Goal: Task Accomplishment & Management: Manage account settings

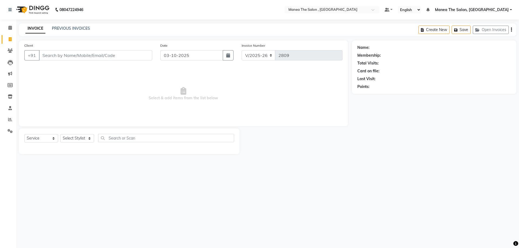
select select "7201"
select select "service"
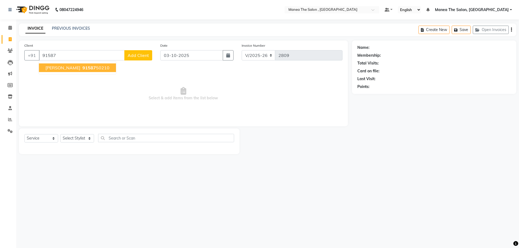
click at [82, 69] on span "91587" at bounding box center [89, 67] width 14 height 5
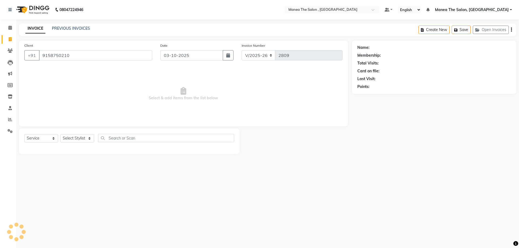
type input "9158750210"
select select "1: Object"
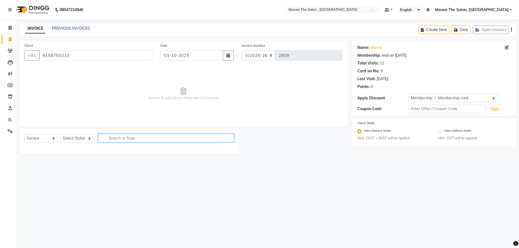
click at [180, 137] on input "text" at bounding box center [166, 138] width 136 height 8
click at [64, 137] on select "Select Stylist AYAZ Manager NAVEEN NIKITHA prameela Raj tillu SALMAN Soujanya z…" at bounding box center [77, 138] width 34 height 8
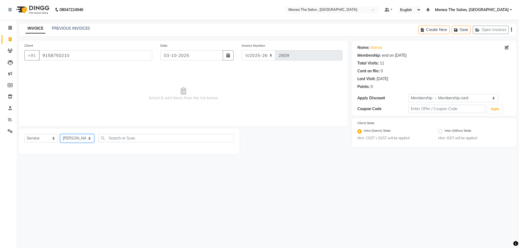
click at [60, 134] on select "Select Stylist AYAZ Manager NAVEEN NIKITHA prameela Raj tillu SALMAN Soujanya z…" at bounding box center [77, 138] width 34 height 8
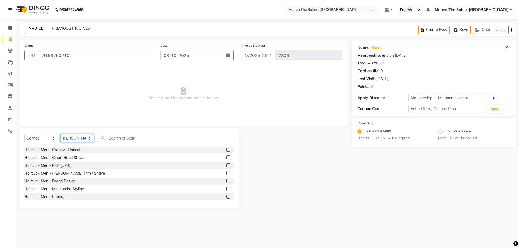
drag, startPoint x: 71, startPoint y: 135, endPoint x: 72, endPoint y: 139, distance: 3.9
click at [71, 135] on select "Select Stylist AYAZ Manager NAVEEN NIKITHA prameela Raj tillu SALMAN Soujanya z…" at bounding box center [77, 138] width 34 height 8
select select "93250"
click at [60, 134] on select "Select Stylist AYAZ Manager NAVEEN NIKITHA prameela Raj tillu SALMAN Soujanya z…" at bounding box center [77, 138] width 34 height 8
click at [226, 150] on label at bounding box center [228, 150] width 4 height 4
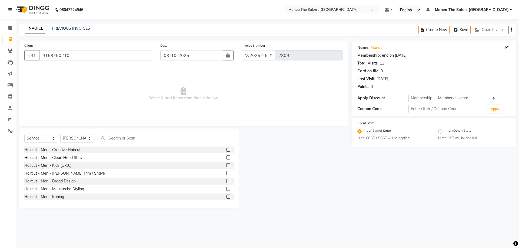
click at [226, 150] on input "checkbox" at bounding box center [228, 150] width 4 height 4
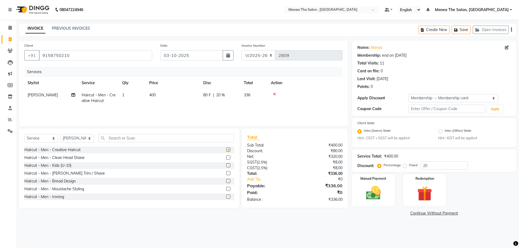
checkbox input "false"
click at [226, 174] on label at bounding box center [228, 173] width 4 height 4
click at [226, 174] on input "checkbox" at bounding box center [228, 174] width 4 height 4
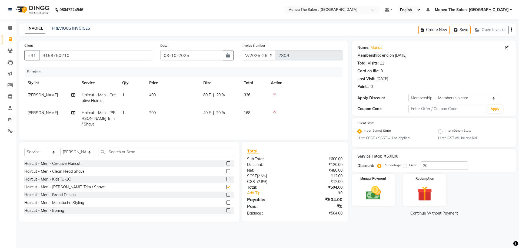
checkbox input "false"
drag, startPoint x: 449, startPoint y: 164, endPoint x: 384, endPoint y: 170, distance: 65.3
click at [384, 170] on div "Percentage Fixed 20" at bounding box center [422, 166] width 89 height 8
drag, startPoint x: 427, startPoint y: 167, endPoint x: 394, endPoint y: 166, distance: 33.3
click at [394, 166] on div "Percentage Fixed 0" at bounding box center [422, 166] width 89 height 8
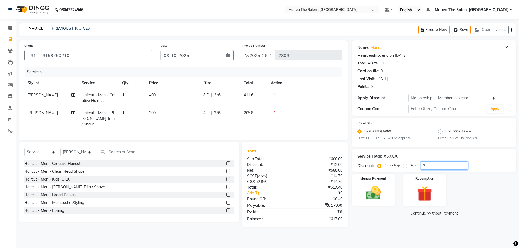
type input "20"
click at [364, 190] on img at bounding box center [373, 193] width 25 height 18
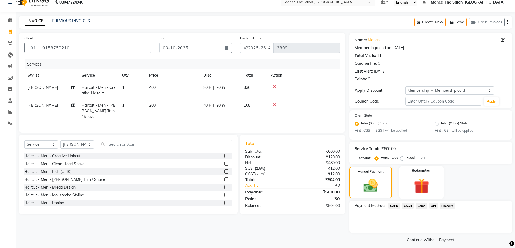
scroll to position [12, 0]
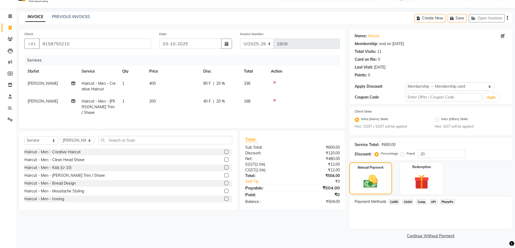
click at [394, 203] on span "CARD" at bounding box center [394, 202] width 12 height 6
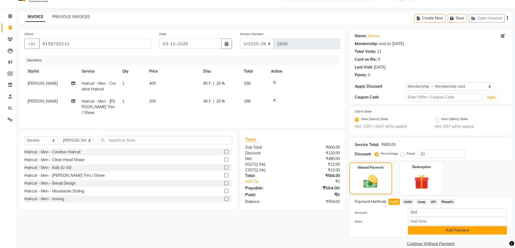
click at [428, 230] on button "Add Payment" at bounding box center [457, 230] width 99 height 8
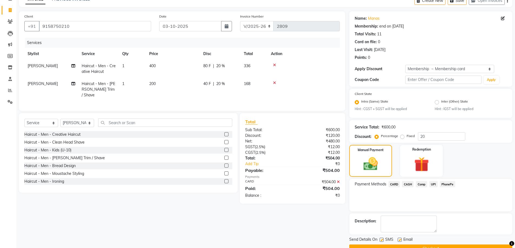
scroll to position [42, 0]
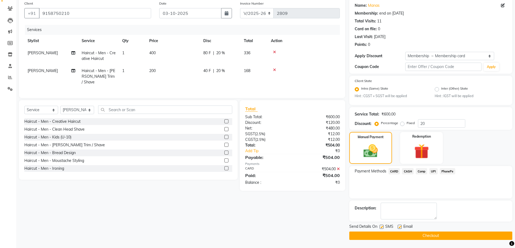
click at [401, 236] on button "Checkout" at bounding box center [430, 236] width 163 height 8
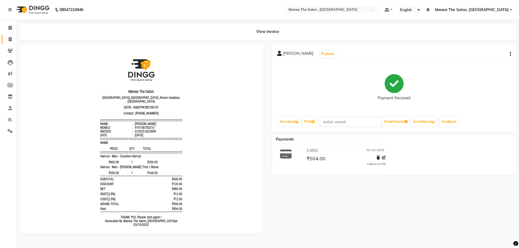
click at [11, 39] on icon at bounding box center [10, 39] width 3 height 4
select select "service"
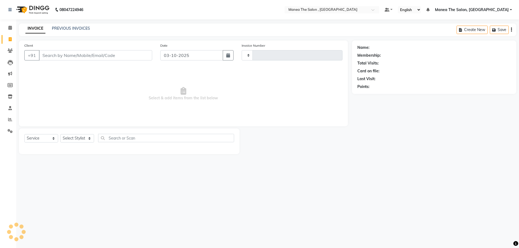
type input "2810"
select select "7201"
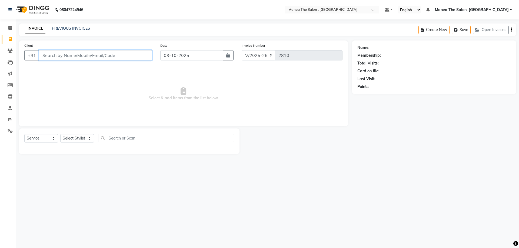
type input "6"
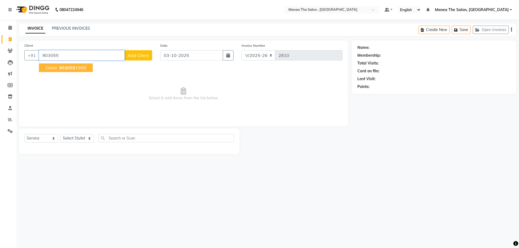
click at [79, 68] on ngb-highlight "903055 1990" at bounding box center [72, 67] width 28 height 5
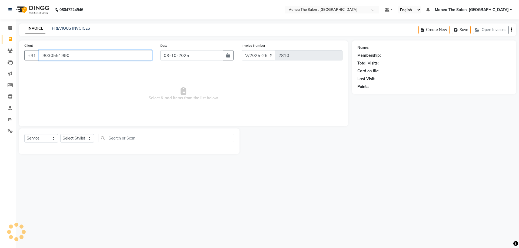
type input "9030551990"
select select "1: Object"
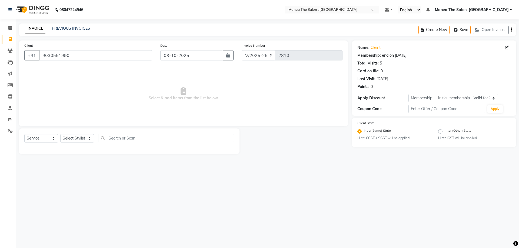
click at [381, 49] on div "Name: Cleint" at bounding box center [433, 48] width 153 height 6
click at [506, 47] on icon at bounding box center [507, 48] width 4 height 4
select select "male"
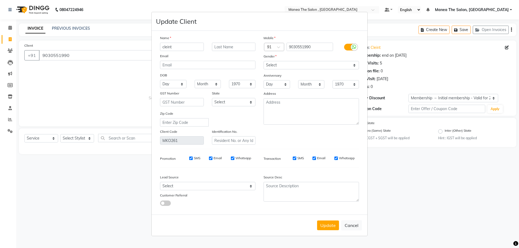
drag, startPoint x: 182, startPoint y: 49, endPoint x: 138, endPoint y: 56, distance: 44.6
click at [138, 56] on ngb-modal-window "Update Client Name cleint Email DOB Day 01 02 03 04 05 06 07 08 09 10 11 12 13 …" at bounding box center [259, 124] width 519 height 248
type input "kalyan"
click at [332, 224] on button "Update" at bounding box center [328, 226] width 22 height 10
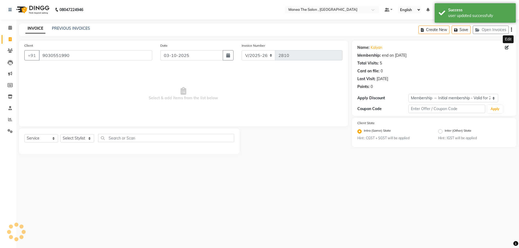
select select "2: Object"
click at [76, 140] on select "Select Stylist AYAZ Manager NAVEEN NIKITHA prameela Raj tillu SALMAN Soujanya z…" at bounding box center [77, 138] width 34 height 8
select select "84418"
click at [60, 134] on select "Select Stylist AYAZ Manager NAVEEN NIKITHA prameela Raj tillu SALMAN Soujanya z…" at bounding box center [77, 138] width 34 height 8
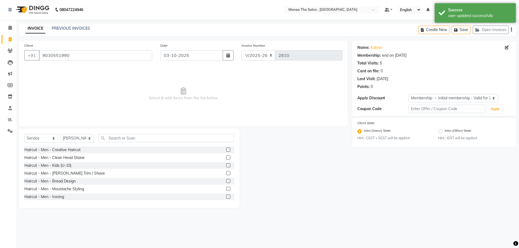
click at [226, 150] on label at bounding box center [228, 150] width 4 height 4
click at [226, 150] on input "checkbox" at bounding box center [228, 150] width 4 height 4
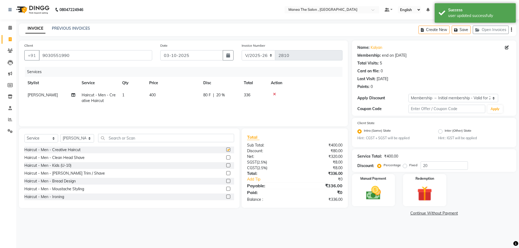
checkbox input "false"
click at [173, 140] on input "text" at bounding box center [166, 138] width 136 height 8
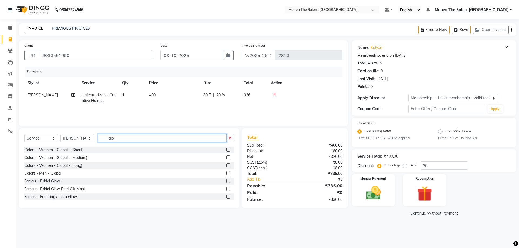
type input "glo"
click at [226, 173] on label at bounding box center [228, 173] width 4 height 4
click at [226, 173] on input "checkbox" at bounding box center [228, 174] width 4 height 4
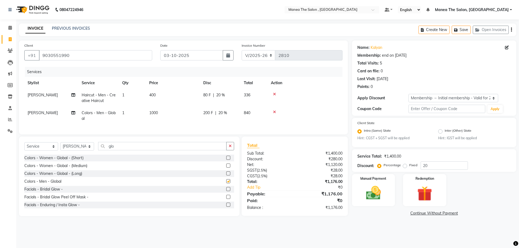
checkbox input "false"
click at [154, 114] on span "1000" at bounding box center [153, 112] width 9 height 5
select select "84418"
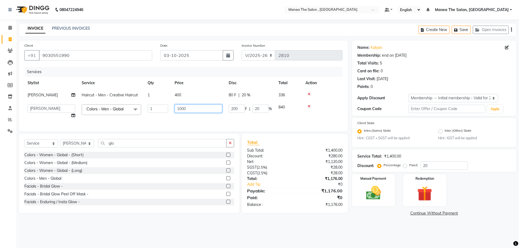
click at [180, 108] on input "1000" at bounding box center [198, 109] width 48 height 8
type input "1200"
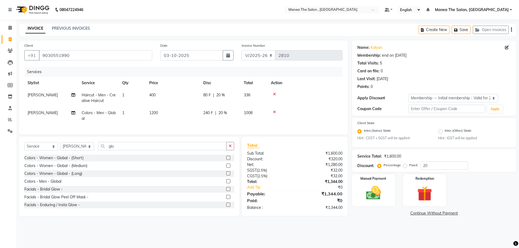
click at [318, 118] on td at bounding box center [304, 116] width 75 height 18
drag, startPoint x: 438, startPoint y: 168, endPoint x: 353, endPoint y: 168, distance: 84.8
click at [354, 168] on div "Service Total: ₹1,600.00 Discount: Percentage Fixed 20" at bounding box center [434, 160] width 164 height 23
type input "020"
click at [375, 178] on label "Manual Payment" at bounding box center [373, 178] width 27 height 5
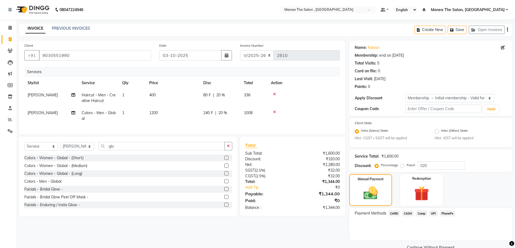
click at [408, 213] on span "CASH" at bounding box center [408, 213] width 12 height 6
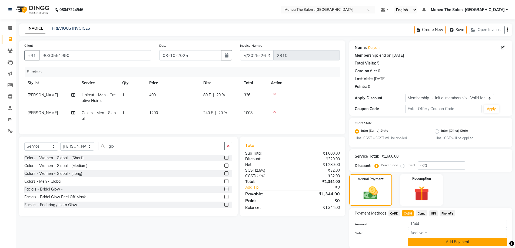
click at [440, 243] on button "Add Payment" at bounding box center [457, 242] width 99 height 8
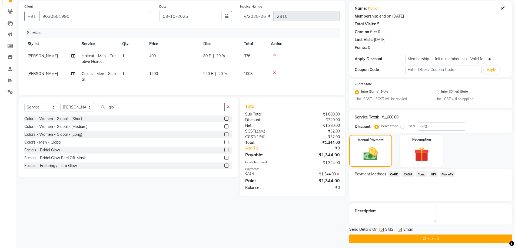
scroll to position [42, 0]
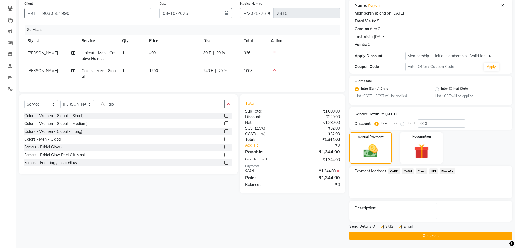
click at [427, 238] on button "Checkout" at bounding box center [430, 236] width 163 height 8
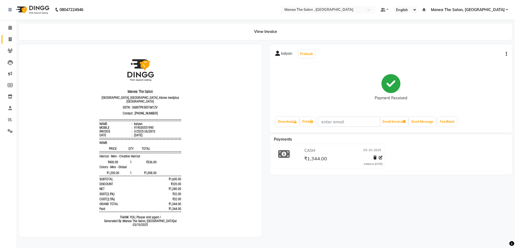
drag, startPoint x: 9, startPoint y: 40, endPoint x: 13, endPoint y: 41, distance: 3.3
click at [10, 40] on icon at bounding box center [10, 39] width 3 height 4
select select "service"
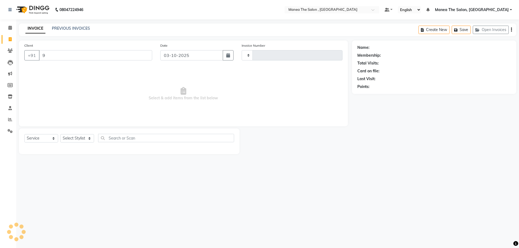
type input "99"
type input "2811"
select select "7201"
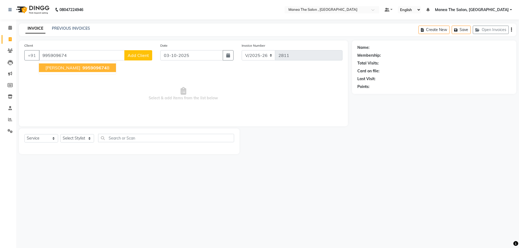
click at [82, 68] on span "995909674" at bounding box center [94, 67] width 24 height 5
type input "9959096748"
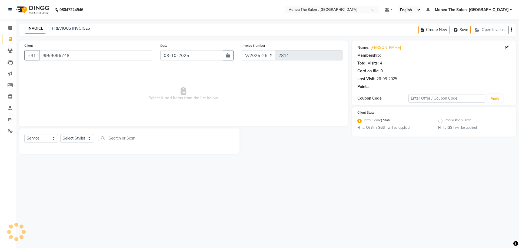
select select "1: Object"
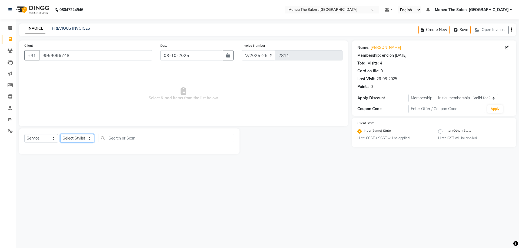
drag, startPoint x: 84, startPoint y: 136, endPoint x: 88, endPoint y: 141, distance: 6.5
click at [84, 136] on select "Select Stylist AYAZ Manager NAVEEN NIKITHA prameela Raj tillu SALMAN Soujanya z…" at bounding box center [77, 138] width 34 height 8
select select "93250"
click at [60, 134] on select "Select Stylist AYAZ Manager NAVEEN NIKITHA prameela Raj tillu SALMAN Soujanya z…" at bounding box center [77, 138] width 34 height 8
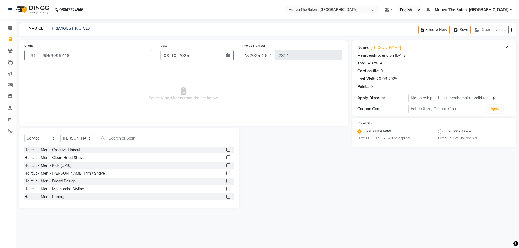
click at [226, 149] on label at bounding box center [228, 150] width 4 height 4
click at [226, 149] on input "checkbox" at bounding box center [228, 150] width 4 height 4
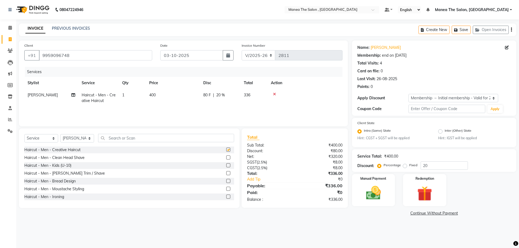
checkbox input "false"
click at [375, 186] on img at bounding box center [373, 193] width 25 height 18
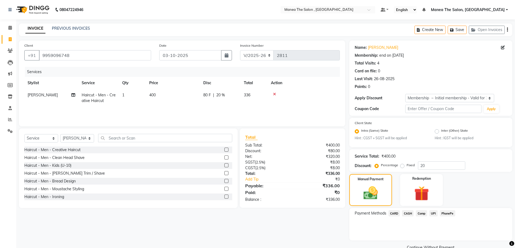
click at [405, 212] on span "CASH" at bounding box center [408, 213] width 12 height 6
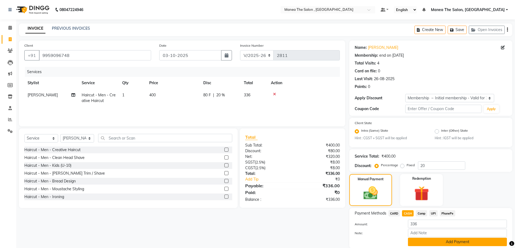
click at [439, 243] on button "Add Payment" at bounding box center [457, 242] width 99 height 8
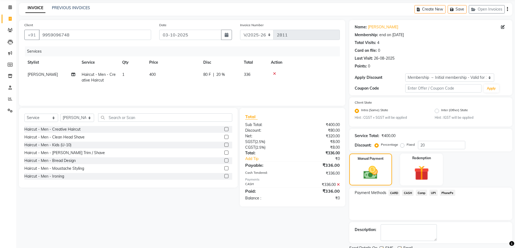
scroll to position [42, 0]
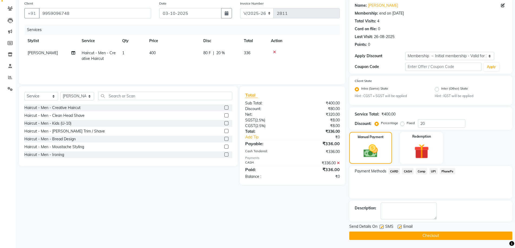
click at [441, 236] on button "Checkout" at bounding box center [430, 236] width 163 height 8
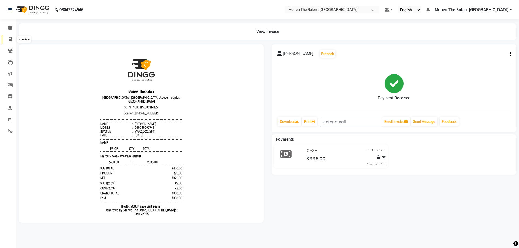
click at [10, 40] on icon at bounding box center [10, 39] width 3 height 4
select select "service"
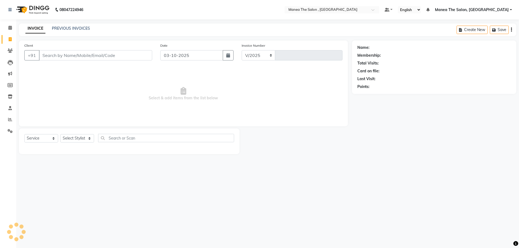
select select "7201"
type input "2812"
click at [45, 135] on select "Select Service Product Membership Package Voucher Prepaid Gift Card" at bounding box center [41, 138] width 34 height 8
click at [109, 201] on div "08047224946 Select Location × Manea The Salon , Kondapur Default Panel My Panel…" at bounding box center [259, 124] width 519 height 248
click at [89, 139] on select "Select Stylist AYAZ Manager NAVEEN NIKITHA prameela Raj tillu SALMAN Soujanya z…" at bounding box center [77, 138] width 34 height 8
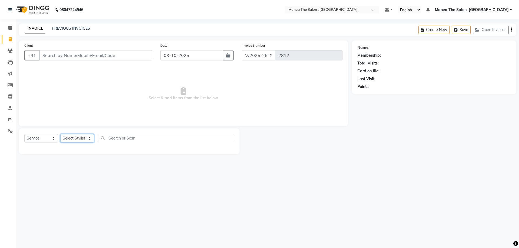
select select "93250"
click at [60, 134] on select "Select Stylist AYAZ Manager NAVEEN NIKITHA prameela Raj tillu SALMAN Soujanya z…" at bounding box center [77, 138] width 34 height 8
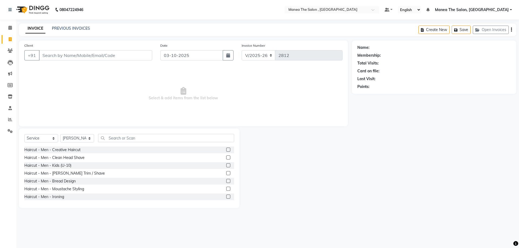
click at [226, 149] on label at bounding box center [228, 150] width 4 height 4
click at [226, 149] on input "checkbox" at bounding box center [228, 150] width 4 height 4
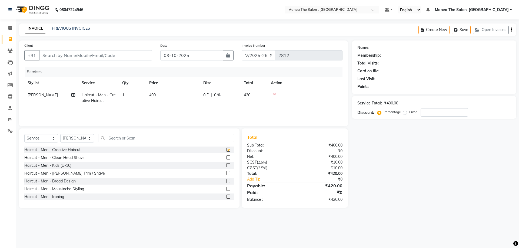
checkbox input "false"
click at [226, 173] on label at bounding box center [228, 173] width 4 height 4
click at [226, 173] on input "checkbox" at bounding box center [228, 174] width 4 height 4
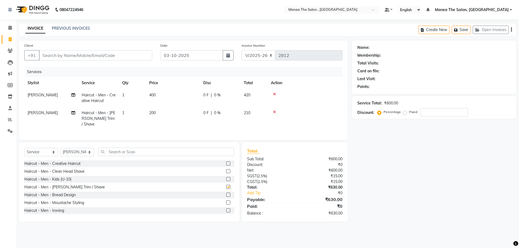
checkbox input "false"
click at [118, 153] on input "text" at bounding box center [166, 152] width 136 height 8
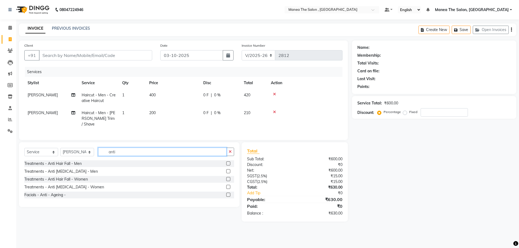
type input "anti"
click at [227, 170] on label at bounding box center [228, 171] width 4 height 4
click at [227, 170] on input "checkbox" at bounding box center [228, 172] width 4 height 4
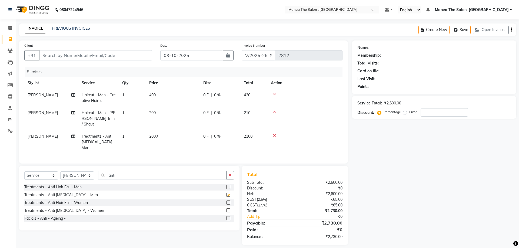
checkbox input "false"
click at [72, 55] on input "Client" at bounding box center [95, 55] width 113 height 10
type input "8"
type input "0"
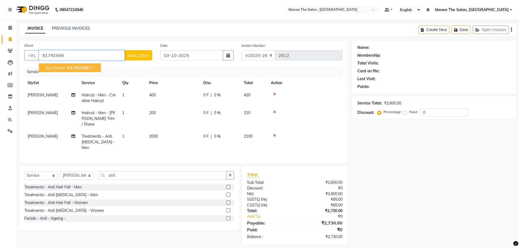
click at [76, 66] on span "81792656" at bounding box center [78, 67] width 22 height 5
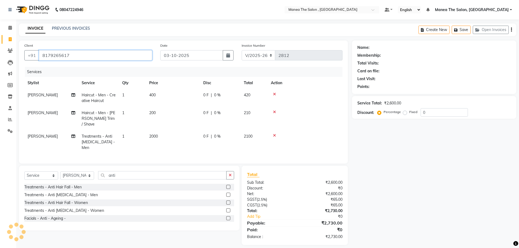
type input "8179265617"
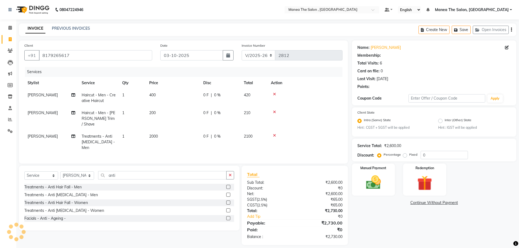
select select "1: Object"
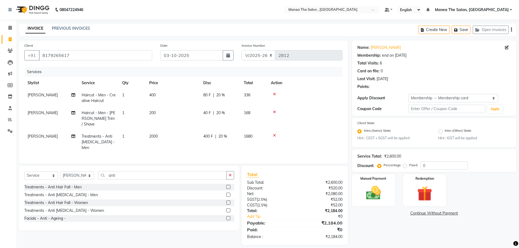
type input "20"
drag, startPoint x: 429, startPoint y: 166, endPoint x: 379, endPoint y: 179, distance: 51.8
click at [388, 176] on div "Name: Sai Raam Membership: end on 28-02-2027 Total Visits: 6 Card on file: 0 La…" at bounding box center [436, 143] width 168 height 205
click at [381, 193] on img at bounding box center [373, 193] width 25 height 18
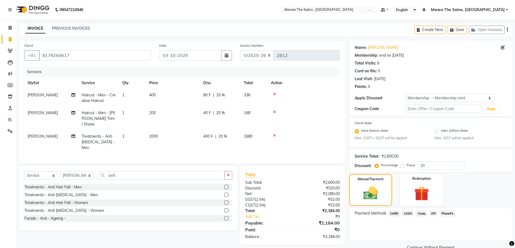
click at [409, 214] on span "CASH" at bounding box center [408, 213] width 12 height 6
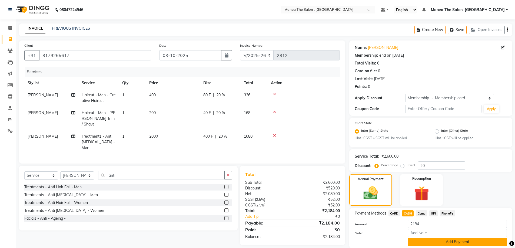
click at [423, 242] on button "Add Payment" at bounding box center [457, 242] width 99 height 8
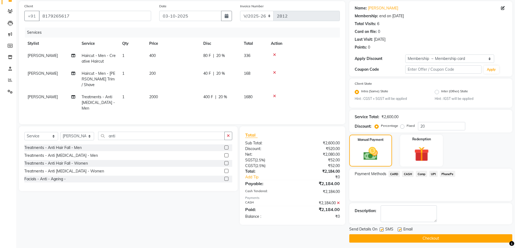
scroll to position [42, 0]
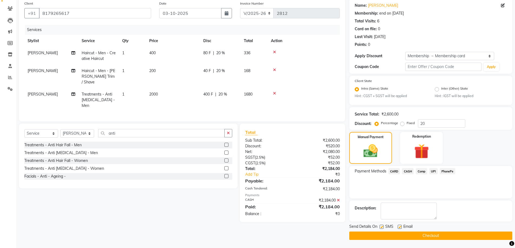
click at [398, 234] on button "Checkout" at bounding box center [430, 236] width 163 height 8
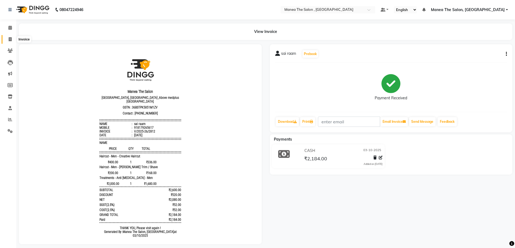
click at [10, 40] on icon at bounding box center [10, 39] width 3 height 4
select select "service"
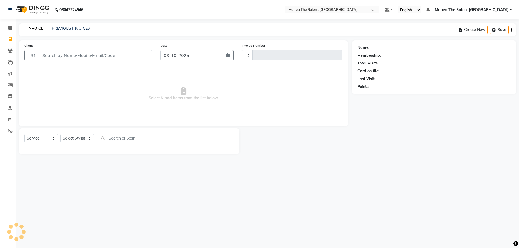
type input "2813"
select select "7201"
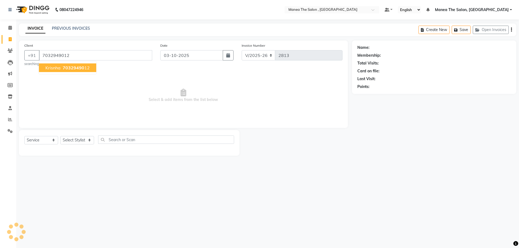
type input "7032949012"
select select "1: Object"
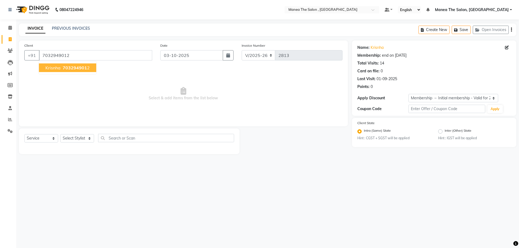
click at [91, 67] on button "krisnha 703294901 2" at bounding box center [67, 67] width 57 height 9
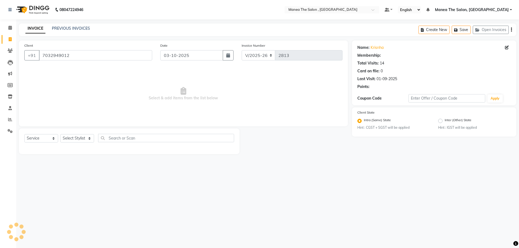
select select "1: Object"
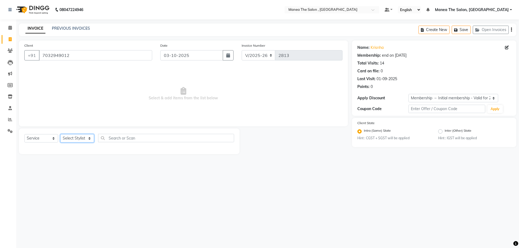
click at [86, 140] on select "Select Stylist AYAZ Manager NAVEEN NIKITHA prameela Raj tillu SALMAN Soujanya z…" at bounding box center [77, 138] width 34 height 8
select select "84418"
click at [60, 134] on select "Select Stylist AYAZ Manager NAVEEN NIKITHA prameela Raj tillu SALMAN Soujanya z…" at bounding box center [77, 138] width 34 height 8
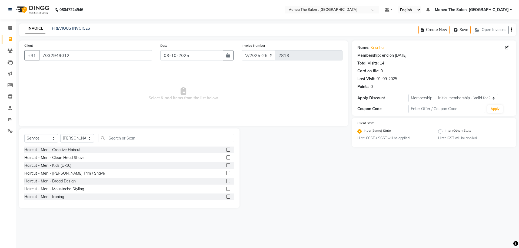
click at [226, 150] on label at bounding box center [228, 150] width 4 height 4
click at [226, 150] on input "checkbox" at bounding box center [228, 150] width 4 height 4
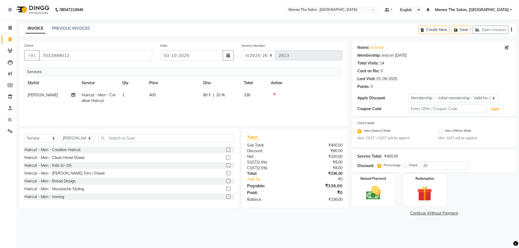
click at [226, 150] on label at bounding box center [228, 150] width 4 height 4
click at [226, 150] on input "checkbox" at bounding box center [228, 150] width 4 height 4
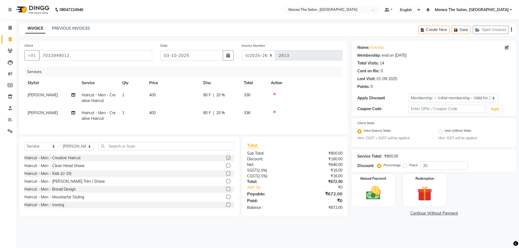
checkbox input "false"
click at [393, 194] on div "Manual Payment" at bounding box center [373, 190] width 45 height 33
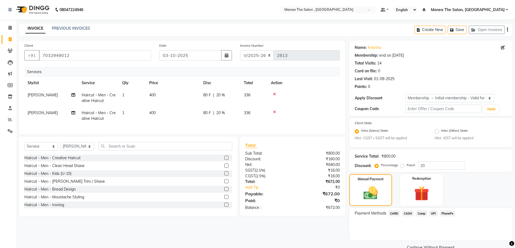
click at [273, 110] on icon at bounding box center [274, 112] width 3 height 4
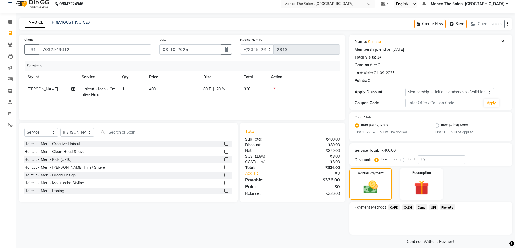
scroll to position [12, 0]
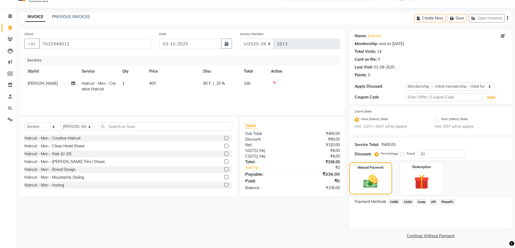
click at [411, 200] on span "CASH" at bounding box center [408, 202] width 12 height 6
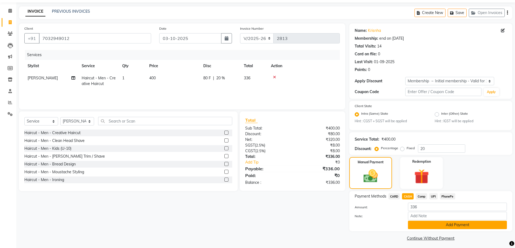
scroll to position [19, 0]
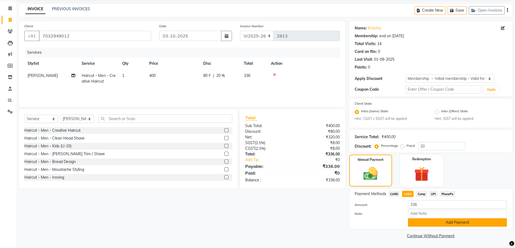
click at [442, 221] on button "Add Payment" at bounding box center [457, 222] width 99 height 8
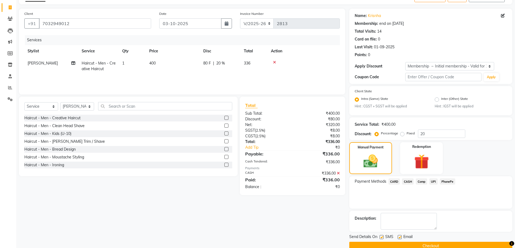
scroll to position [42, 0]
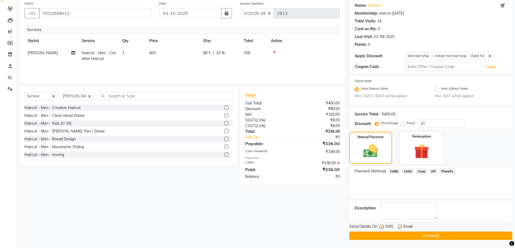
click at [447, 238] on button "Checkout" at bounding box center [430, 236] width 163 height 8
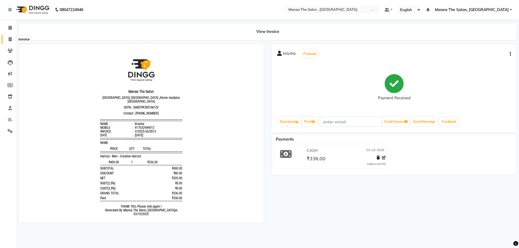
click at [9, 39] on icon at bounding box center [10, 39] width 3 height 4
select select "service"
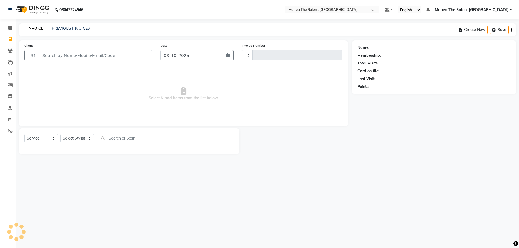
type input "2814"
select select "7201"
click at [74, 25] on div "INVOICE PREVIOUS INVOICES Create New Save Open Invoices" at bounding box center [267, 29] width 497 height 13
click at [74, 27] on link "PREVIOUS INVOICES" at bounding box center [71, 28] width 38 height 5
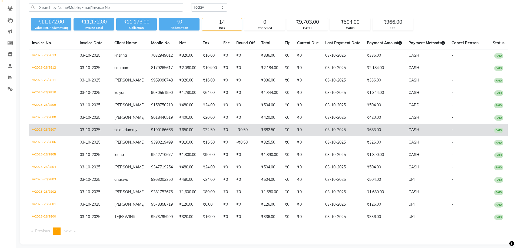
scroll to position [52, 0]
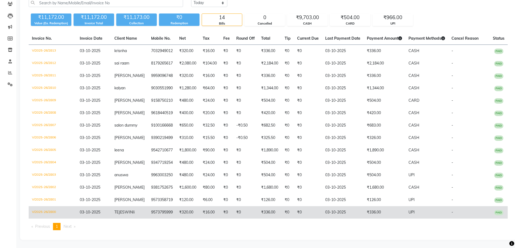
click at [271, 213] on td "₹336.00" at bounding box center [269, 212] width 23 height 12
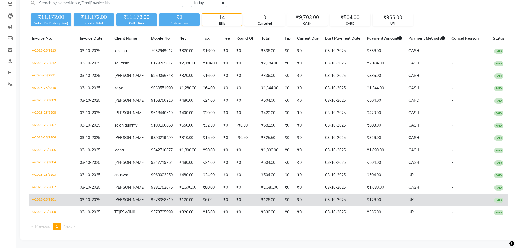
click at [199, 202] on td "₹6.00" at bounding box center [209, 200] width 21 height 12
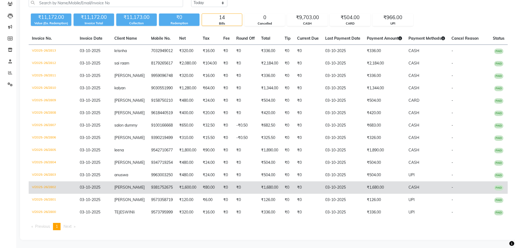
click at [351, 190] on td "03-10-2025" at bounding box center [343, 187] width 42 height 12
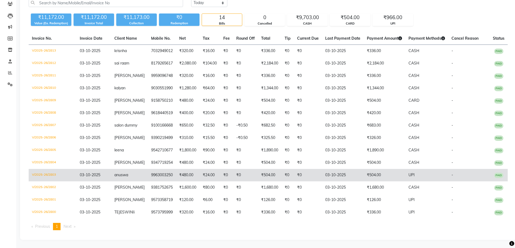
click at [272, 175] on td "₹504.00" at bounding box center [269, 175] width 23 height 12
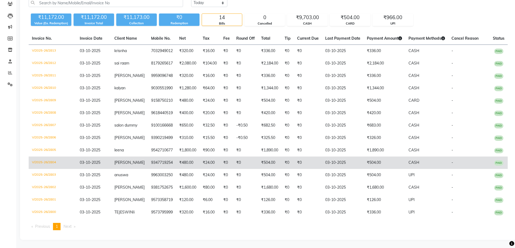
click at [266, 162] on td "₹504.00" at bounding box center [269, 163] width 23 height 12
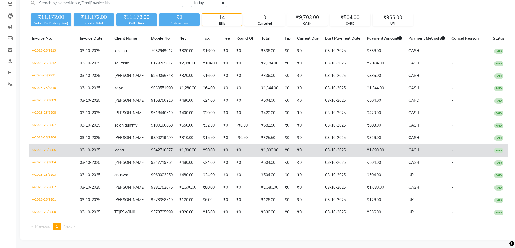
click at [315, 147] on td "₹0" at bounding box center [308, 150] width 28 height 12
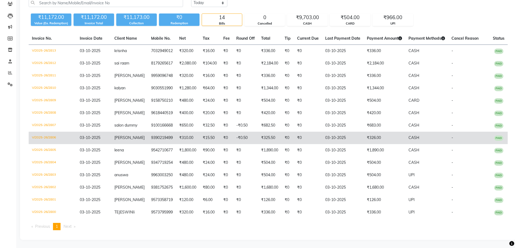
click at [348, 136] on td "03-10-2025" at bounding box center [343, 138] width 42 height 12
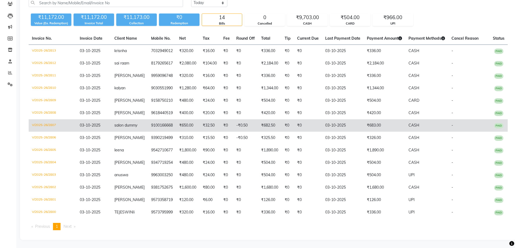
click at [233, 122] on td "-₹0.50" at bounding box center [245, 125] width 25 height 12
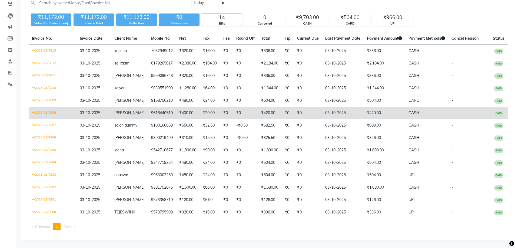
click at [352, 108] on td "03-10-2025" at bounding box center [343, 113] width 42 height 12
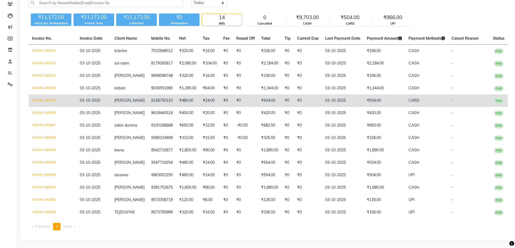
click at [379, 96] on td "₹504.00" at bounding box center [384, 101] width 42 height 12
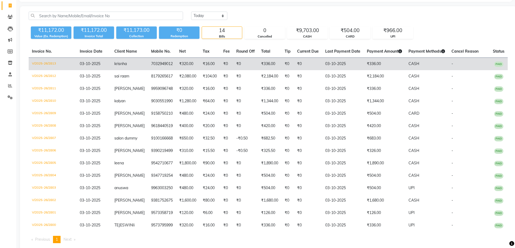
scroll to position [0, 0]
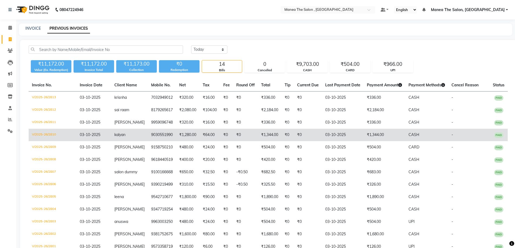
click at [220, 139] on td "₹0" at bounding box center [226, 135] width 13 height 12
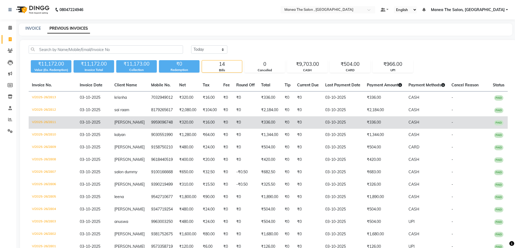
click at [271, 119] on td "₹336.00" at bounding box center [269, 122] width 23 height 12
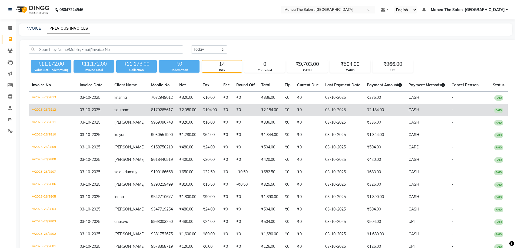
click at [233, 111] on td "₹0" at bounding box center [245, 110] width 25 height 12
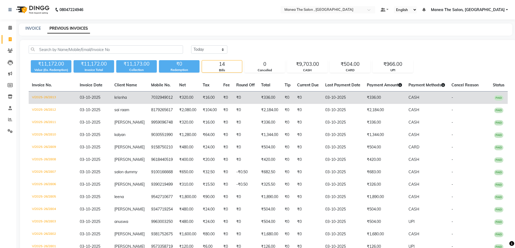
click at [376, 94] on td "₹336.00" at bounding box center [384, 98] width 42 height 13
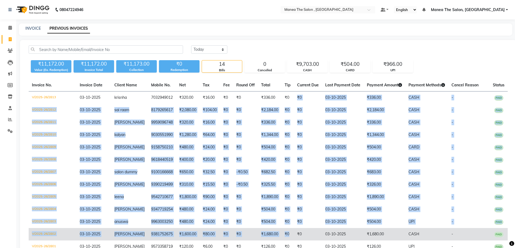
drag, startPoint x: 293, startPoint y: 93, endPoint x: 288, endPoint y: 240, distance: 146.4
click at [288, 240] on tbody "V/2025-26/2813 03-10-2025 krisnha 7032949012 ₹320.00 ₹16.00 ₹0 ₹0 ₹336.00 ₹0 ₹0…" at bounding box center [268, 179] width 479 height 174
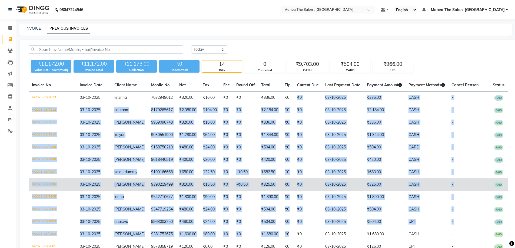
scroll to position [52, 0]
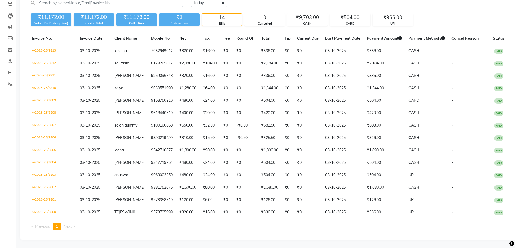
click at [274, 219] on div "Invoice No. Invoice Date Client Name Mobile No. Net Tax Fee Round Off Total Tip…" at bounding box center [267, 133] width 485 height 202
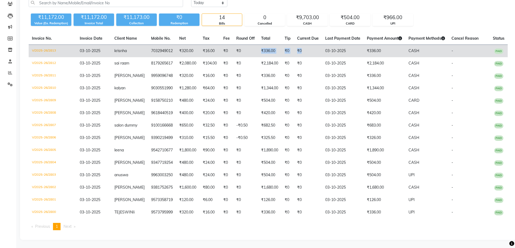
drag, startPoint x: 245, startPoint y: 98, endPoint x: 310, endPoint y: 41, distance: 86.3
click at [310, 45] on tr "V/2025-26/2813 03-10-2025 krisnha 7032949012 ₹320.00 ₹16.00 ₹0 ₹0 ₹336.00 ₹0 ₹0…" at bounding box center [268, 51] width 479 height 13
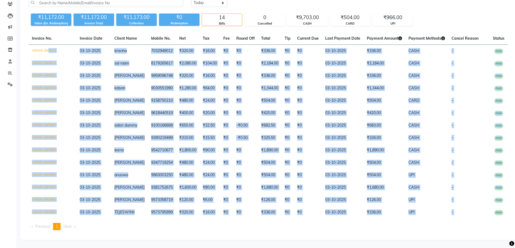
drag, startPoint x: 48, startPoint y: 46, endPoint x: 513, endPoint y: 212, distance: 493.5
click at [513, 212] on div "Today Yesterday Custom Range ₹11,172.00 Value (Ex. Redemption) ₹11,172.00 Invoi…" at bounding box center [268, 116] width 496 height 247
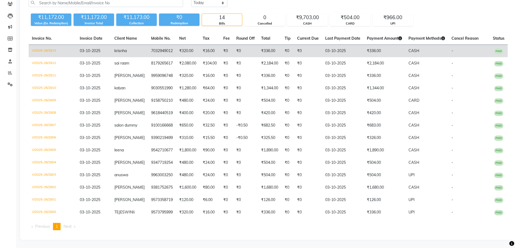
click at [31, 45] on td "V/2025-26/2813" at bounding box center [53, 51] width 48 height 13
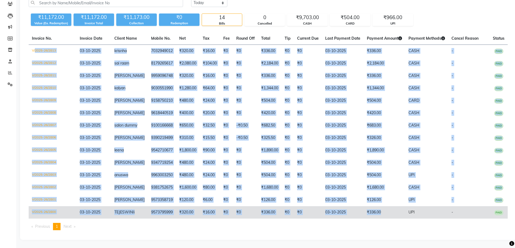
drag, startPoint x: 33, startPoint y: 45, endPoint x: 396, endPoint y: 217, distance: 400.8
click at [396, 217] on tbody "V/2025-26/2813 03-10-2025 krisnha 7032949012 ₹320.00 ₹16.00 ₹0 ₹0 ₹336.00 ₹0 ₹0…" at bounding box center [268, 132] width 479 height 174
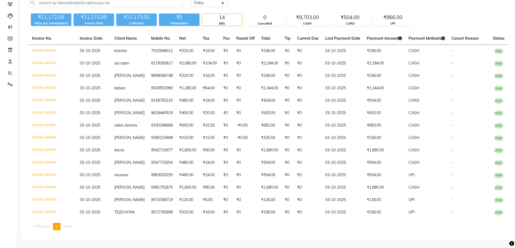
click at [212, 221] on div "Invoice No. Invoice Date Client Name Mobile No. Net Tax Fee Round Off Total Tip…" at bounding box center [267, 133] width 485 height 202
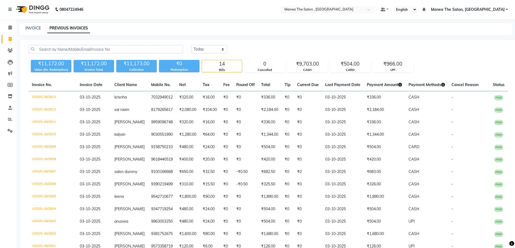
scroll to position [0, 0]
click at [31, 27] on link "INVOICE" at bounding box center [32, 28] width 15 height 5
select select "service"
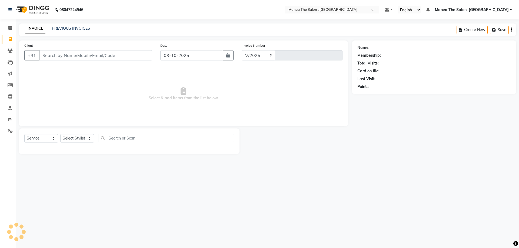
select select "7201"
type input "2814"
click at [66, 29] on link "PREVIOUS INVOICES" at bounding box center [71, 28] width 38 height 5
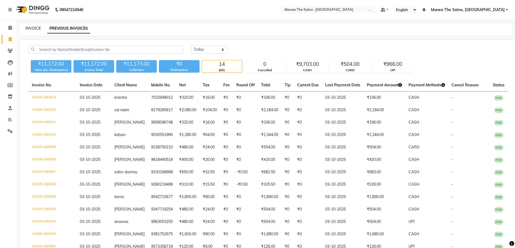
click at [34, 30] on link "INVOICE" at bounding box center [32, 28] width 15 height 5
select select "service"
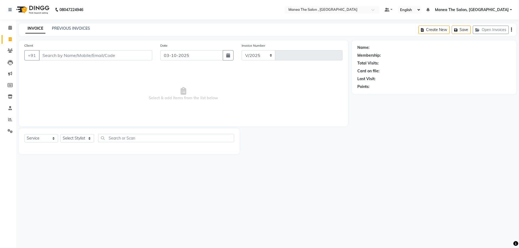
select select "7201"
type input "2814"
click at [59, 96] on span "Select & add items from the list below" at bounding box center [183, 94] width 318 height 54
click at [89, 103] on span "Select & add items from the list below" at bounding box center [183, 94] width 318 height 54
click at [58, 56] on input "Client" at bounding box center [95, 55] width 113 height 10
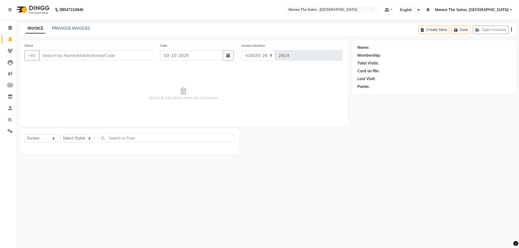
click at [47, 75] on span "Select & add items from the list below" at bounding box center [183, 94] width 318 height 54
click at [46, 56] on input "Client" at bounding box center [95, 55] width 113 height 10
click at [78, 78] on span "Select & add items from the list below" at bounding box center [183, 94] width 318 height 54
click at [63, 56] on input "Client" at bounding box center [95, 55] width 113 height 10
click at [55, 81] on span "Select & add items from the list below" at bounding box center [183, 94] width 318 height 54
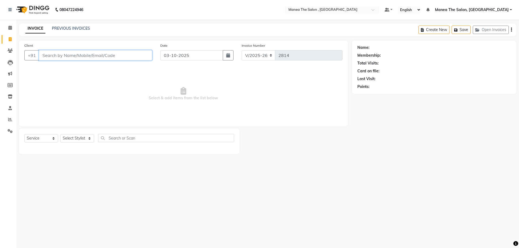
click at [42, 56] on input "Client" at bounding box center [95, 55] width 113 height 10
click at [56, 83] on span "Select & add items from the list below" at bounding box center [183, 94] width 318 height 54
click at [75, 96] on span "Select & add items from the list below" at bounding box center [183, 94] width 318 height 54
click at [90, 117] on span "Select & add items from the list below" at bounding box center [183, 94] width 318 height 54
click at [87, 139] on select "Select Stylist AYAZ Manager NAVEEN NIKITHA prameela Raj tillu SALMAN Soujanya z…" at bounding box center [77, 138] width 34 height 8
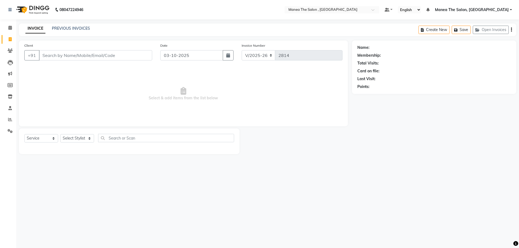
click at [119, 189] on div "08047224946 Select Location × Manea The Salon , Kondapur Default Panel My Panel…" at bounding box center [259, 124] width 519 height 248
click at [86, 136] on select "Select Stylist AYAZ Manager NAVEEN NIKITHA prameela Raj tillu SALMAN Soujanya z…" at bounding box center [77, 138] width 34 height 8
click at [117, 190] on div "08047224946 Select Location × Manea The Salon , Kondapur Default Panel My Panel…" at bounding box center [259, 124] width 519 height 248
click at [95, 88] on span "Select & add items from the list below" at bounding box center [183, 94] width 318 height 54
click at [178, 96] on span "Select & add items from the list below" at bounding box center [183, 94] width 318 height 54
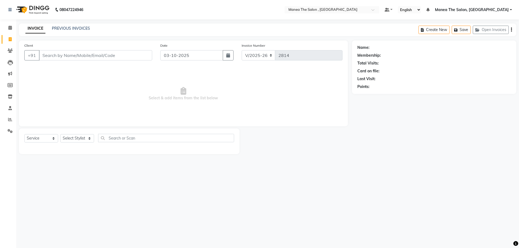
click at [140, 99] on span "Select & add items from the list below" at bounding box center [183, 94] width 318 height 54
click at [104, 57] on input "Client" at bounding box center [95, 55] width 113 height 10
click at [132, 103] on span "Select & add items from the list below" at bounding box center [183, 94] width 318 height 54
click at [183, 98] on span "Select & add items from the list below" at bounding box center [183, 94] width 318 height 54
click at [126, 57] on input "Client" at bounding box center [95, 55] width 113 height 10
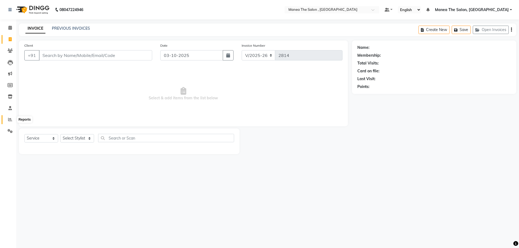
click at [9, 118] on icon at bounding box center [10, 119] width 4 height 4
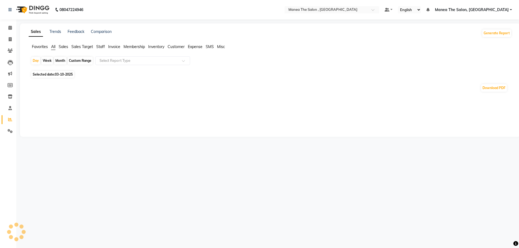
click at [55, 73] on span "Selected date: 03-10-2025" at bounding box center [52, 74] width 43 height 7
select select "10"
select select "2025"
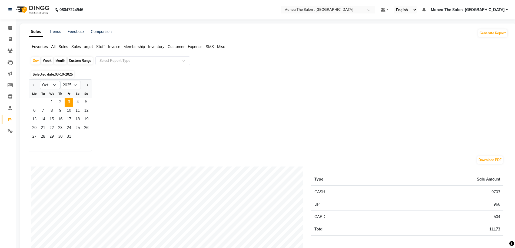
click at [129, 132] on div "Jan Feb Mar Apr May Jun Jul Aug Sep Oct Nov Dec 2015 2016 2017 2018 2019 2020 2…" at bounding box center [268, 115] width 479 height 72
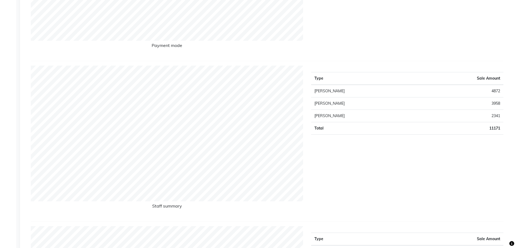
scroll to position [270, 0]
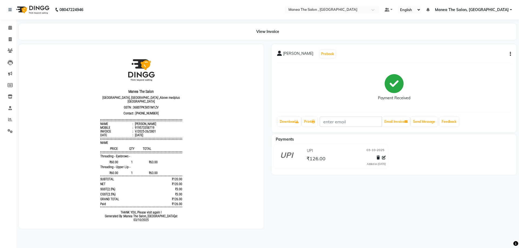
click at [510, 54] on icon "button" at bounding box center [509, 54] width 1 height 0
click at [483, 55] on div "Edit Item Staff" at bounding box center [483, 54] width 37 height 7
select select
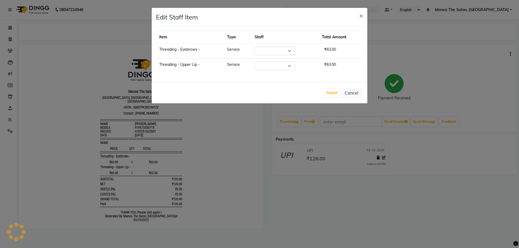
select select "72491"
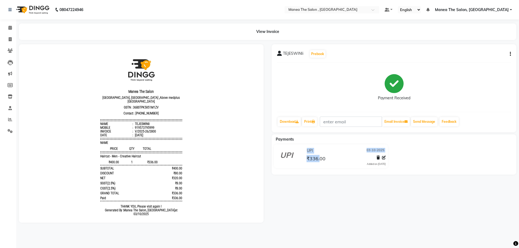
drag, startPoint x: 319, startPoint y: 160, endPoint x: 299, endPoint y: 161, distance: 20.5
click at [299, 161] on div "UPI 03-10-2025 ₹336.00 Added on 03-10-2025" at bounding box center [331, 156] width 122 height 24
click at [324, 178] on div "TEJESWINIi Prebook Payment Received Download Print Email Invoice Send Message F…" at bounding box center [393, 133] width 253 height 179
click at [513, 53] on div "TEJESWINIi Prebook Payment Received Download Print Email Invoice Send Message F…" at bounding box center [393, 88] width 244 height 88
click at [509, 54] on icon "button" at bounding box center [509, 54] width 1 height 0
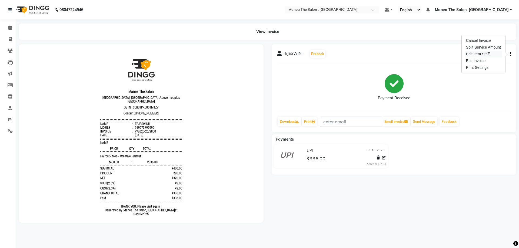
click at [489, 56] on div "Edit Item Staff" at bounding box center [483, 54] width 37 height 7
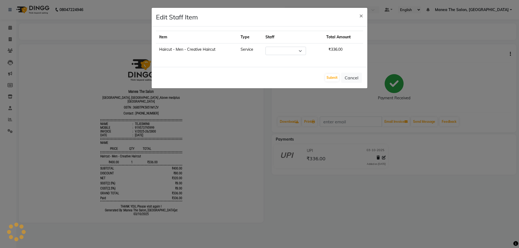
select select "84418"
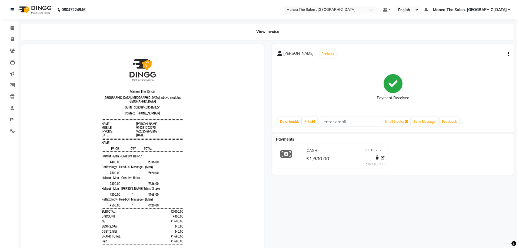
scroll to position [4, 0]
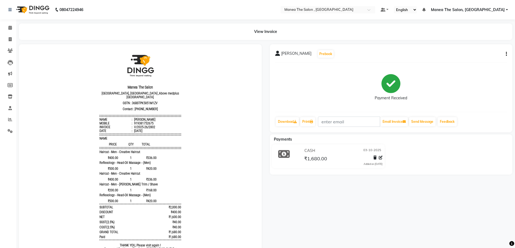
click at [505, 54] on icon "button" at bounding box center [505, 54] width 1 height 0
click at [469, 54] on div "Edit Item Staff" at bounding box center [478, 54] width 37 height 7
select select
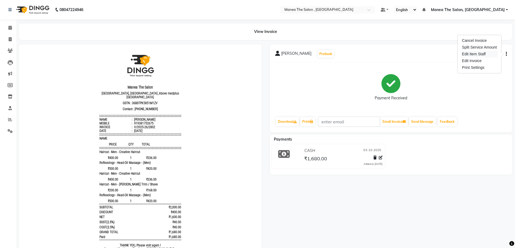
select select
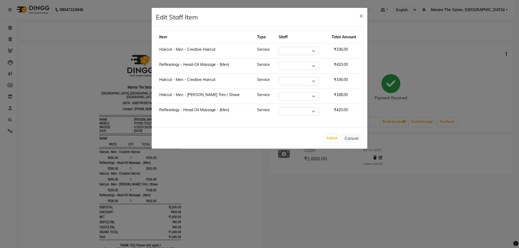
select select "84418"
select select "93250"
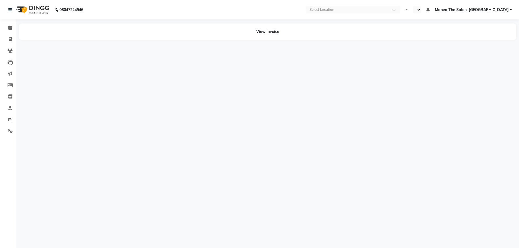
select select "en"
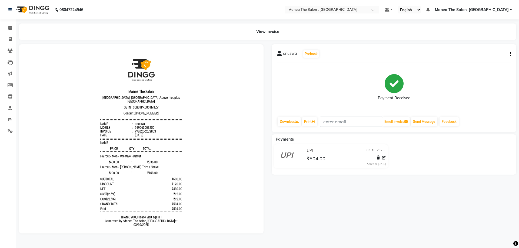
click at [511, 55] on div "anuswa Prebook Payment Received Download Print Email Invoice Send Message Feedb…" at bounding box center [393, 88] width 244 height 88
click at [509, 55] on button "button" at bounding box center [508, 54] width 3 height 6
click at [484, 56] on div "Edit Item Staff" at bounding box center [483, 54] width 37 height 7
select select
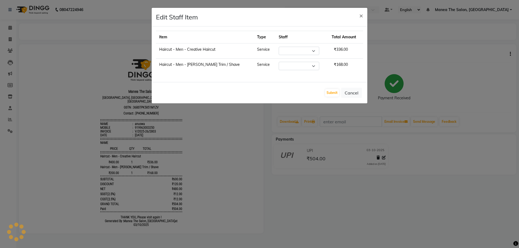
select select "84418"
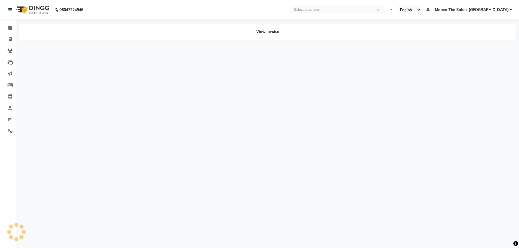
select select "en"
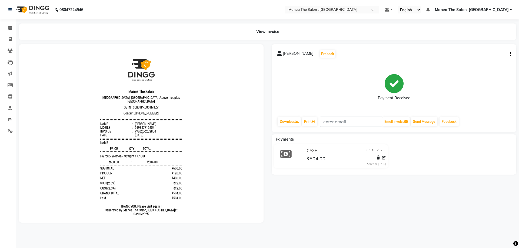
click at [510, 54] on icon "button" at bounding box center [509, 54] width 1 height 0
click at [479, 57] on div "Edit Item Staff" at bounding box center [483, 54] width 37 height 7
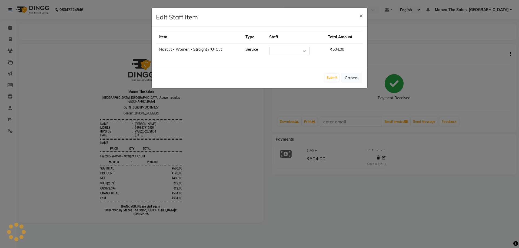
select select "93250"
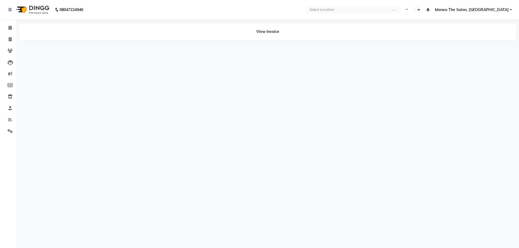
select select "en"
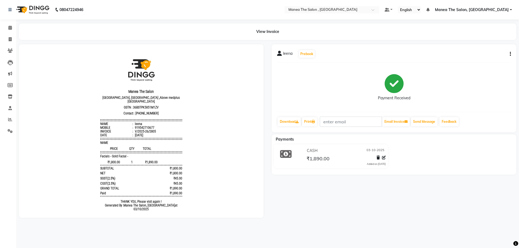
click at [510, 55] on div "leena Prebook Payment Received Download Print Email Invoice Send Message Feedba…" at bounding box center [393, 88] width 244 height 88
click at [509, 54] on icon "button" at bounding box center [509, 54] width 1 height 0
click at [492, 55] on div "Edit Item Staff" at bounding box center [483, 54] width 37 height 7
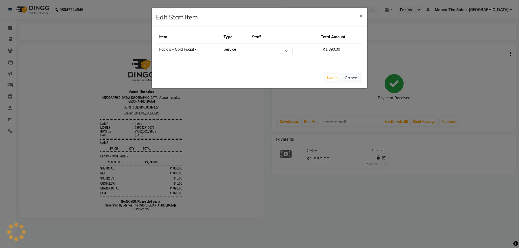
select select "72491"
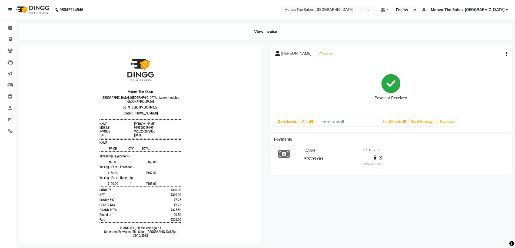
click at [504, 55] on button "button" at bounding box center [504, 54] width 3 height 6
click at [472, 56] on div "Edit Item Staff" at bounding box center [478, 54] width 37 height 7
select select
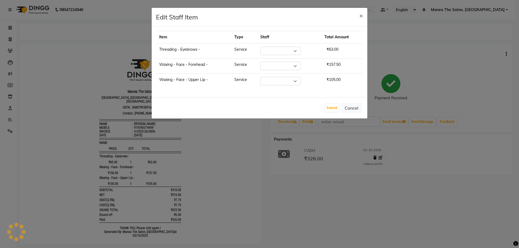
select select "72491"
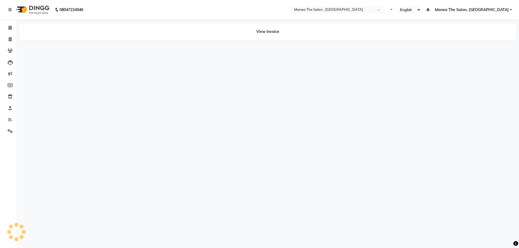
select select "en"
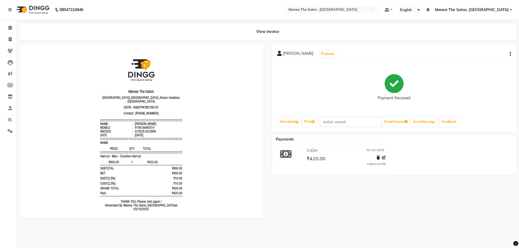
click at [510, 54] on icon "button" at bounding box center [509, 54] width 1 height 0
click at [486, 56] on div "Edit Item Staff" at bounding box center [483, 54] width 37 height 7
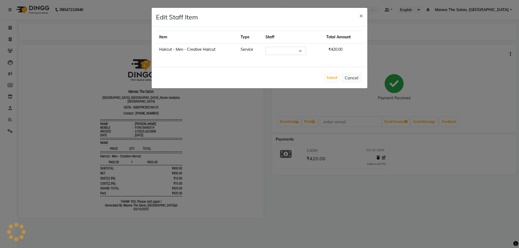
select select "93250"
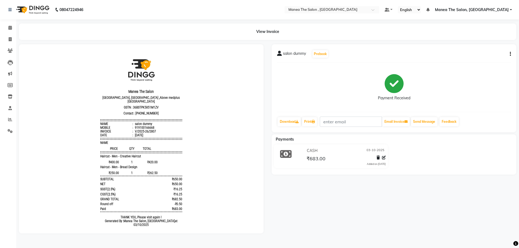
click at [510, 54] on div "salon dummy Prebook Payment Received Download Print Email Invoice Send Message …" at bounding box center [393, 88] width 244 height 88
click at [510, 54] on icon "button" at bounding box center [509, 54] width 1 height 0
click at [482, 55] on div "Edit Item Staff" at bounding box center [483, 54] width 37 height 7
select select
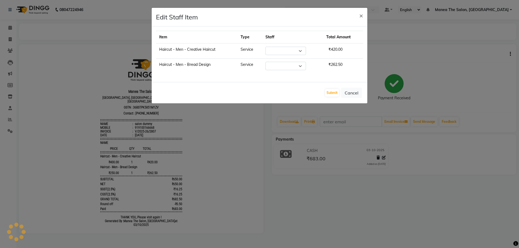
select select "84418"
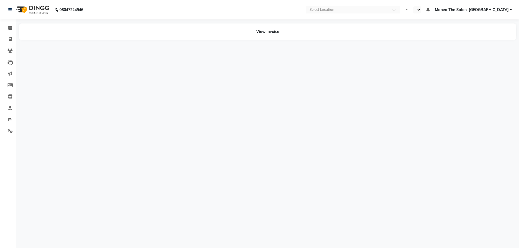
select select "en"
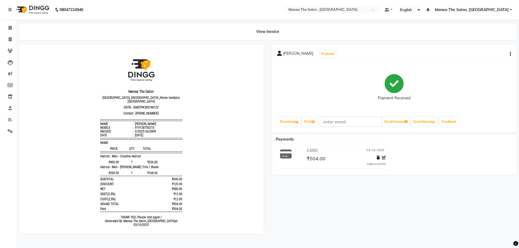
click at [509, 55] on button "button" at bounding box center [508, 54] width 3 height 6
click at [487, 55] on div "Edit Item Staff" at bounding box center [483, 54] width 37 height 7
select select
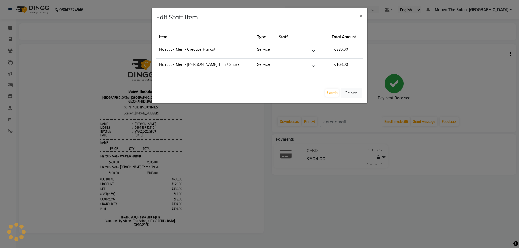
select select "93250"
click at [360, 15] on span "×" at bounding box center [361, 15] width 4 height 8
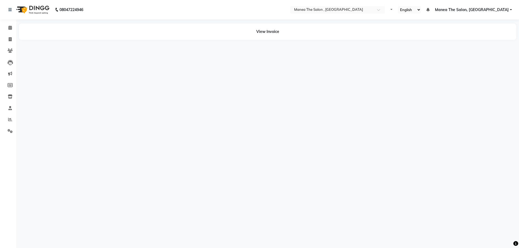
select select "en"
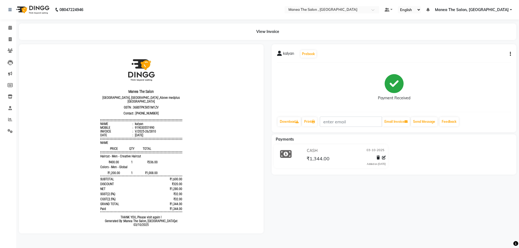
click at [509, 54] on button "button" at bounding box center [508, 54] width 3 height 6
click at [484, 55] on div "Edit Item Staff" at bounding box center [483, 54] width 37 height 7
select select
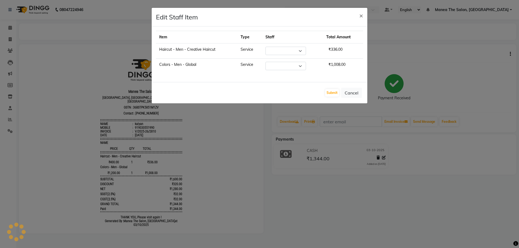
select select "84418"
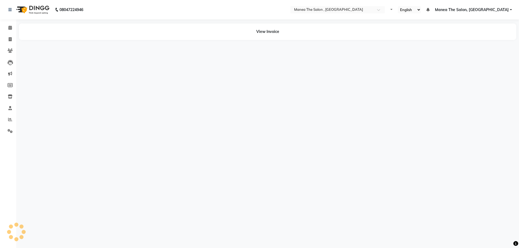
select select "en"
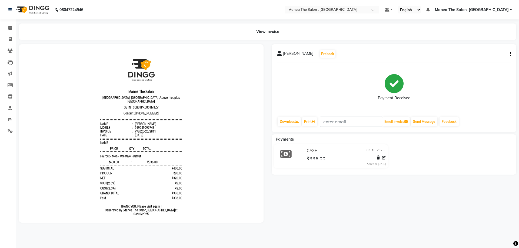
click at [511, 54] on div "[PERSON_NAME] Prebook Payment Received Download Print Email Invoice Send Messag…" at bounding box center [393, 88] width 244 height 88
click at [510, 54] on icon "button" at bounding box center [509, 54] width 1 height 0
click at [489, 54] on div "Edit Item Staff" at bounding box center [483, 54] width 37 height 7
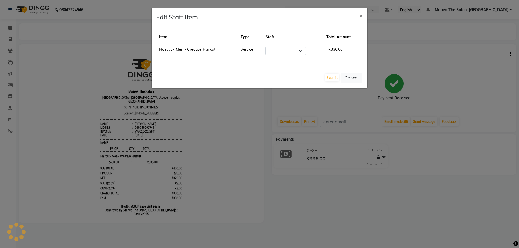
select select "93250"
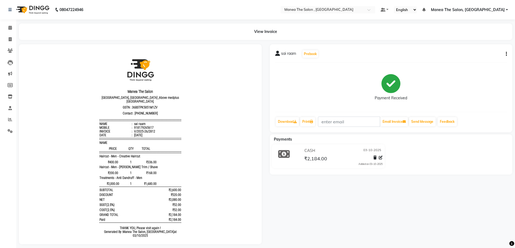
click at [505, 55] on button "button" at bounding box center [504, 54] width 3 height 6
click at [479, 55] on div "Edit Item Staff" at bounding box center [478, 54] width 37 height 7
select select
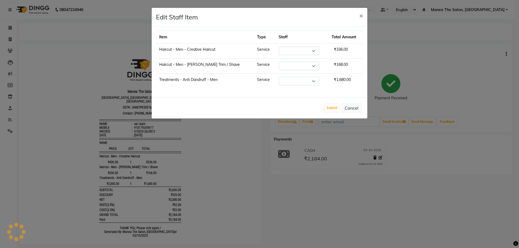
select select "93250"
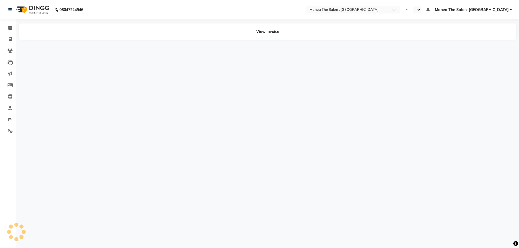
select select "en"
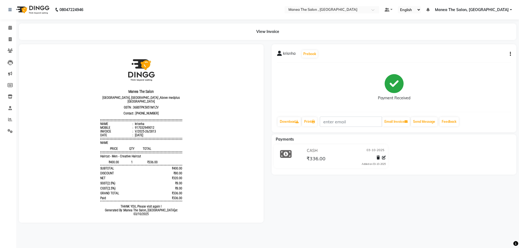
click at [510, 54] on icon "button" at bounding box center [509, 54] width 1 height 0
click at [487, 54] on div "Edit Item Staff" at bounding box center [483, 54] width 37 height 7
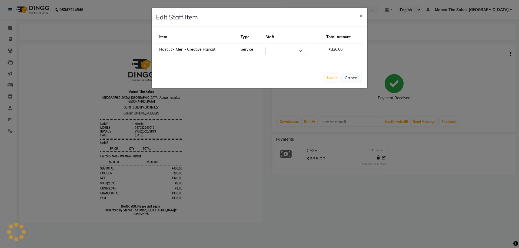
select select "84418"
click at [11, 33] on ngb-modal-window "Edit Staff Item × Item Type Staff Total Amount Haircut - Men - Creative Haircut…" at bounding box center [259, 124] width 519 height 248
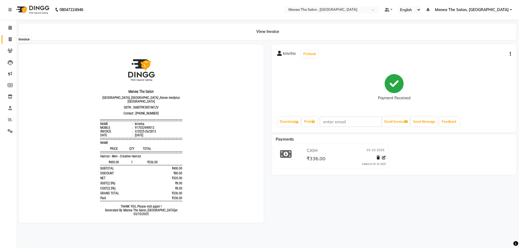
click at [9, 41] on icon at bounding box center [10, 39] width 3 height 4
select select "service"
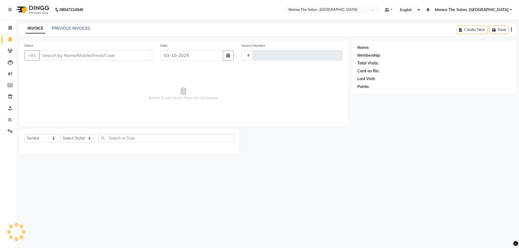
type input "2814"
select select "7201"
click at [10, 120] on icon at bounding box center [10, 119] width 4 height 4
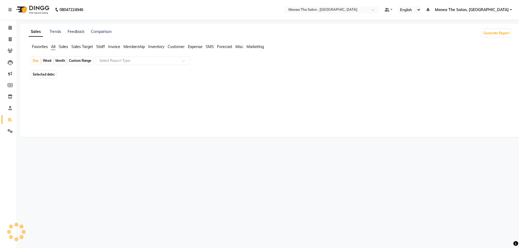
click at [59, 63] on div "Month" at bounding box center [60, 61] width 12 height 8
select select "10"
select select "2025"
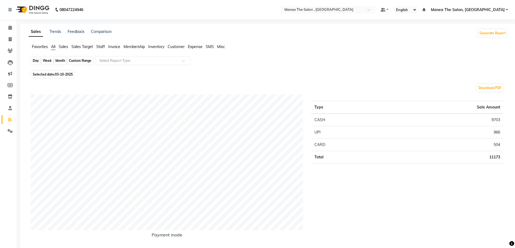
click at [60, 60] on div "Month" at bounding box center [60, 61] width 12 height 8
select select "10"
select select "2025"
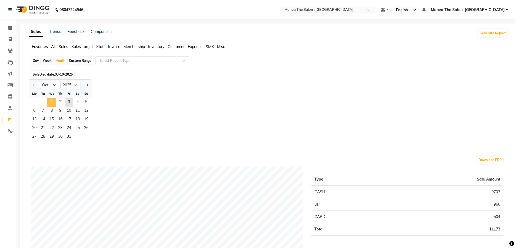
click at [51, 100] on span "1" at bounding box center [51, 102] width 9 height 9
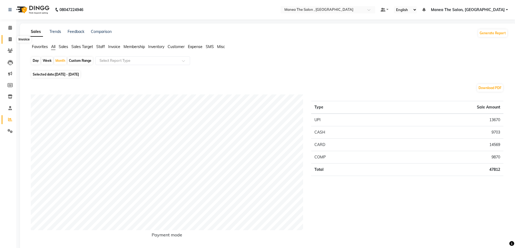
click at [8, 38] on span at bounding box center [9, 39] width 9 height 6
select select "service"
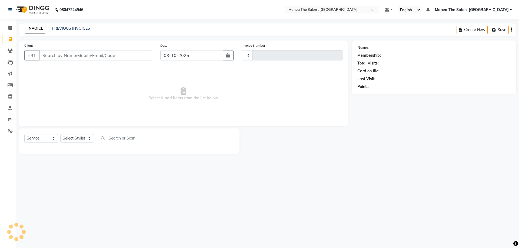
type input "2814"
select select "7201"
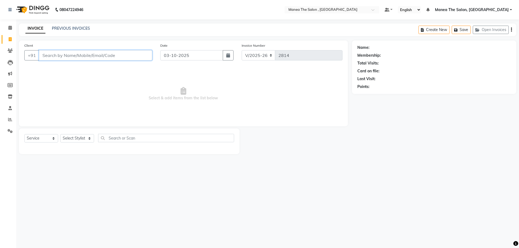
click at [53, 58] on input "Client" at bounding box center [95, 55] width 113 height 10
